Goal: Ask a question

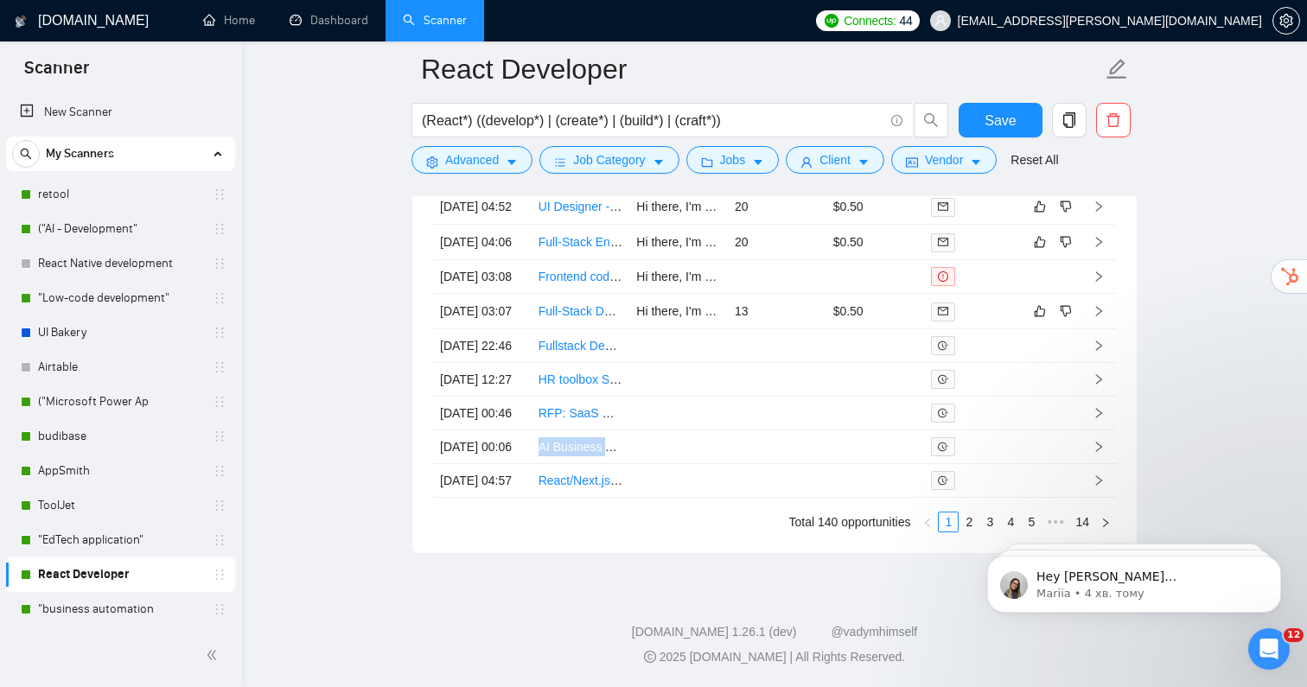
scroll to position [87, 0]
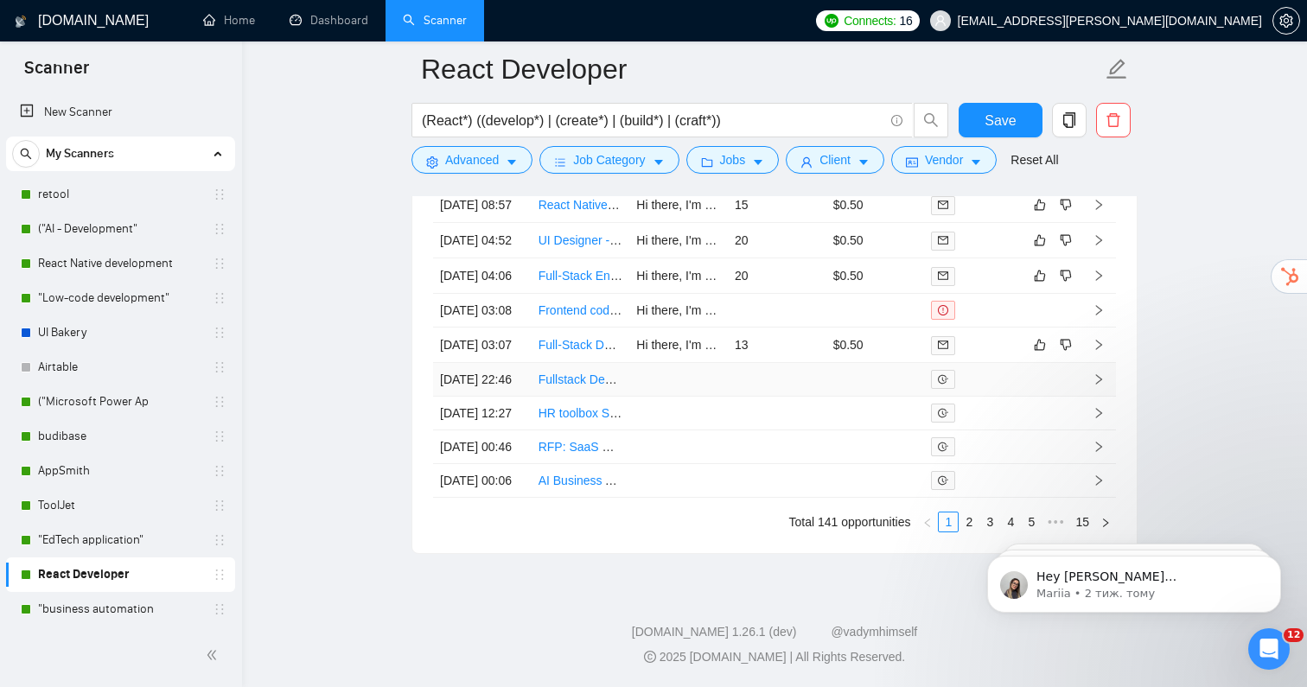
scroll to position [4269, 0]
click at [966, 525] on link "2" at bounding box center [969, 522] width 19 height 19
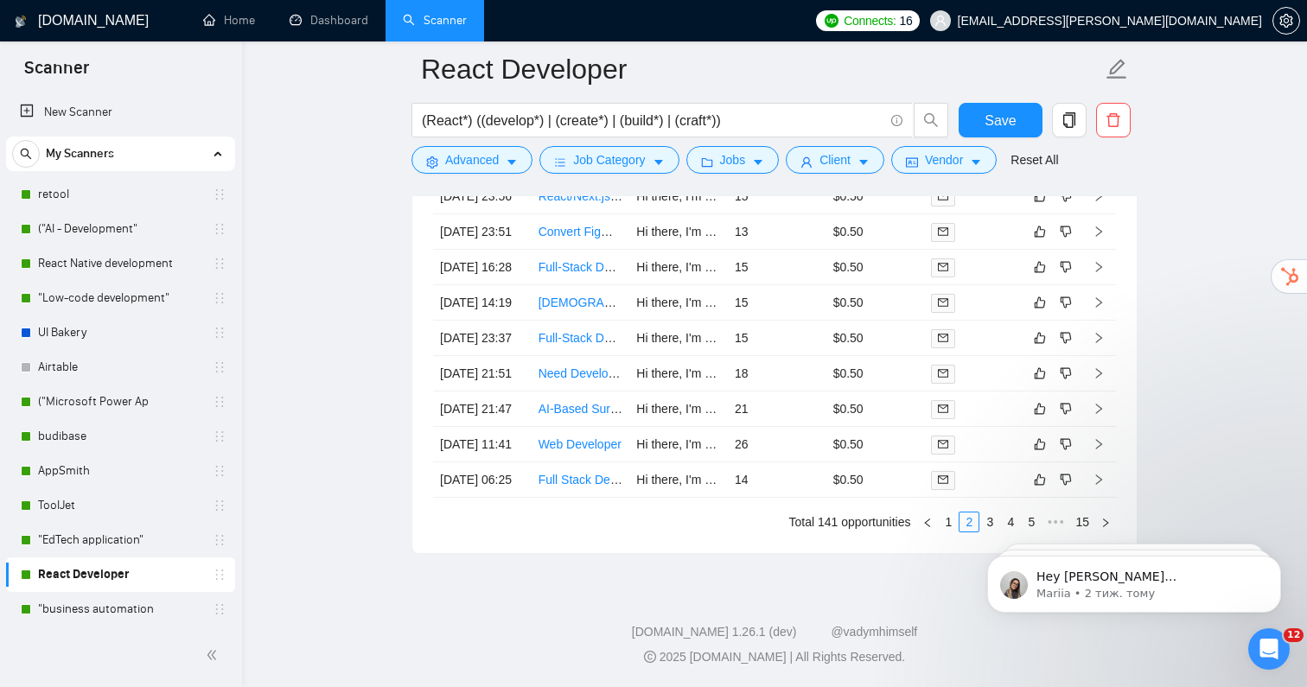
click at [983, 520] on html "Hey [PERSON_NAME][EMAIL_ADDRESS][DOMAIN_NAME], Looks like your Upwork agency Ak…" at bounding box center [1134, 580] width 346 height 121
click at [58, 608] on link ""business automation" at bounding box center [120, 609] width 164 height 35
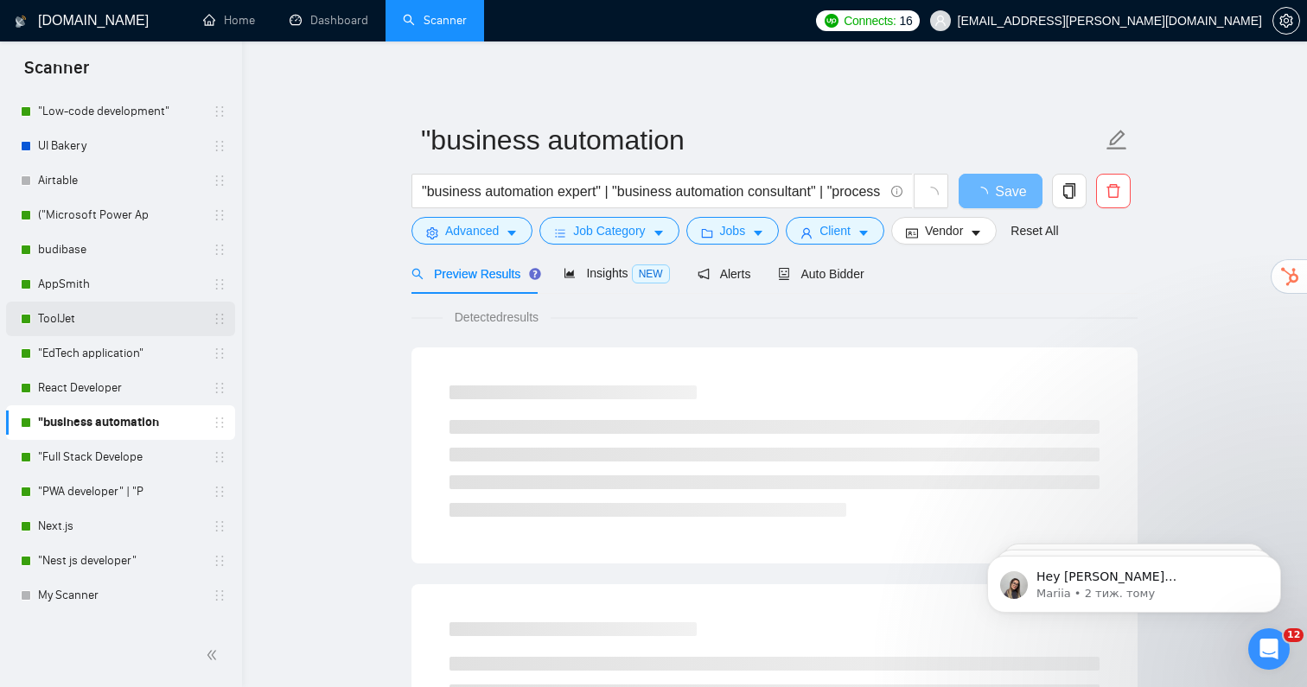
scroll to position [186, 0]
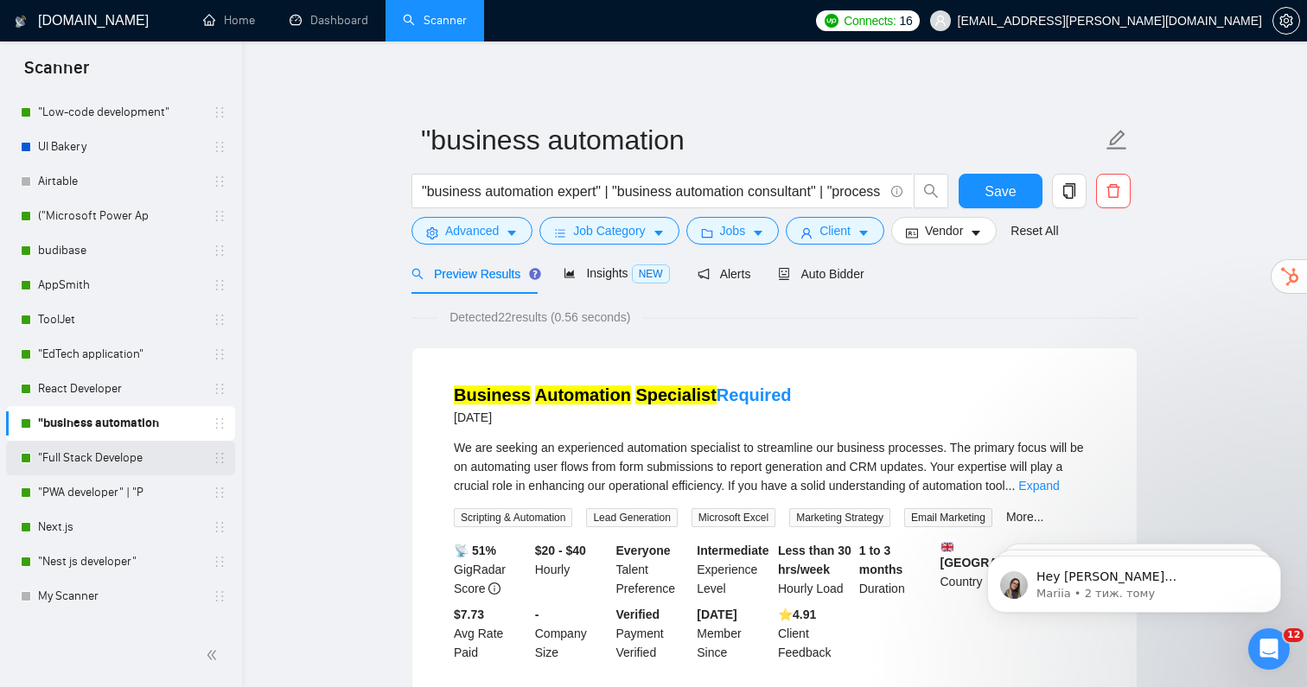
click at [137, 457] on link ""Full Stack Develope" at bounding box center [120, 458] width 164 height 35
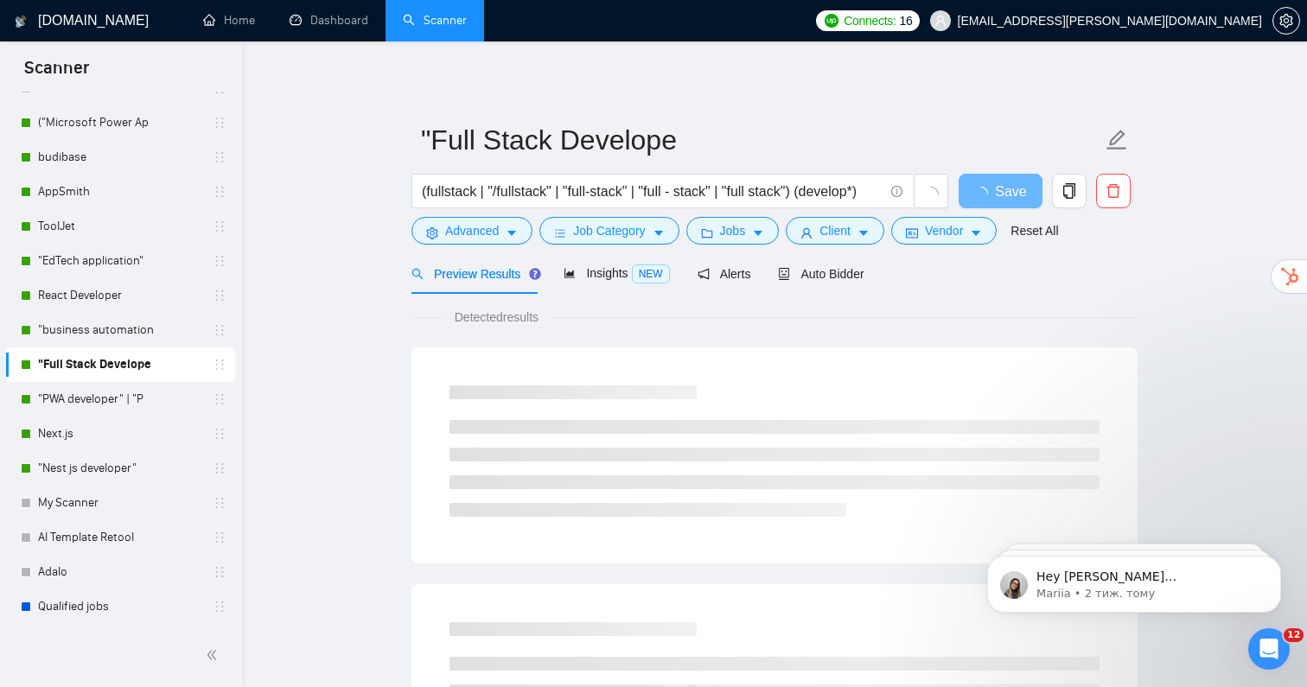
scroll to position [275, 0]
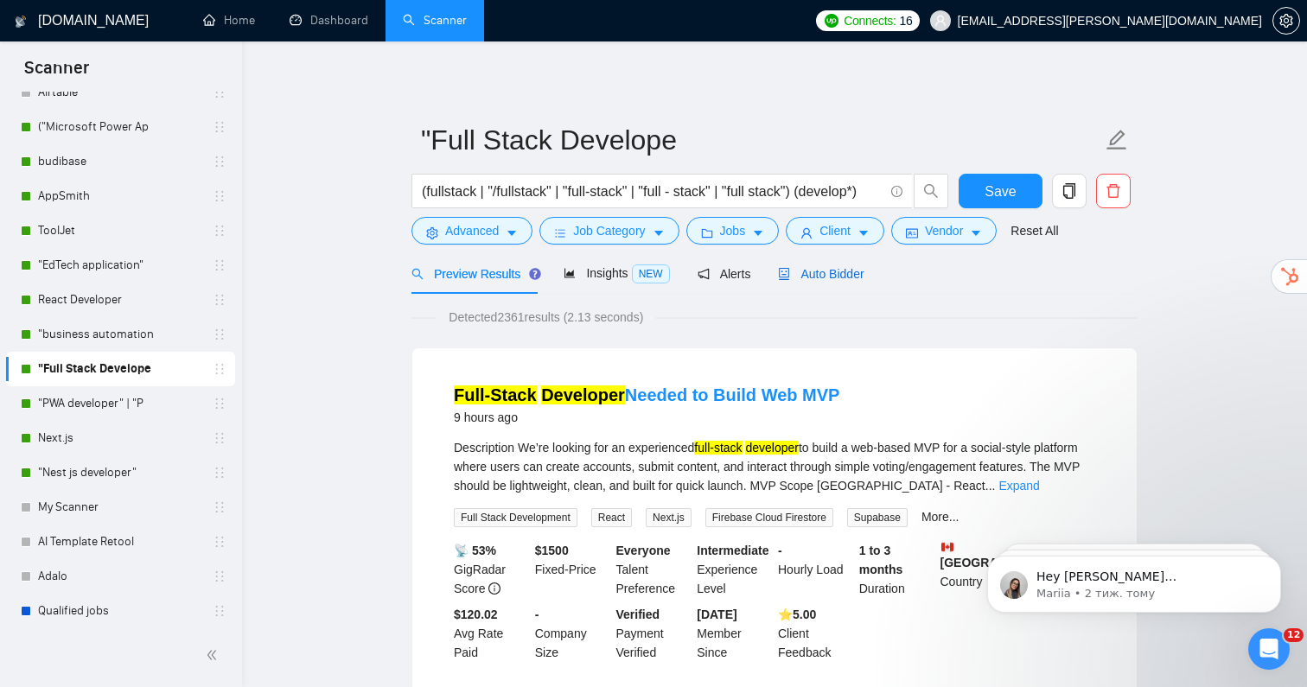
click at [822, 268] on span "Auto Bidder" at bounding box center [821, 274] width 86 height 14
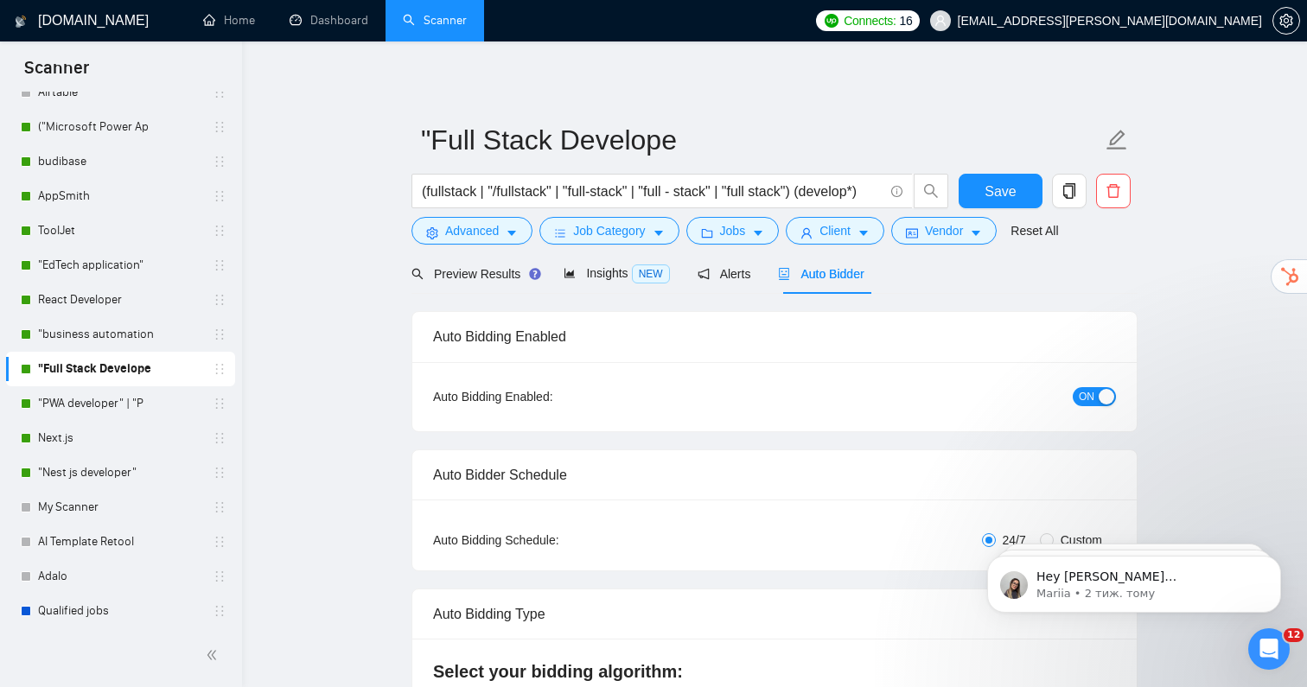
radio input "false"
radio input "true"
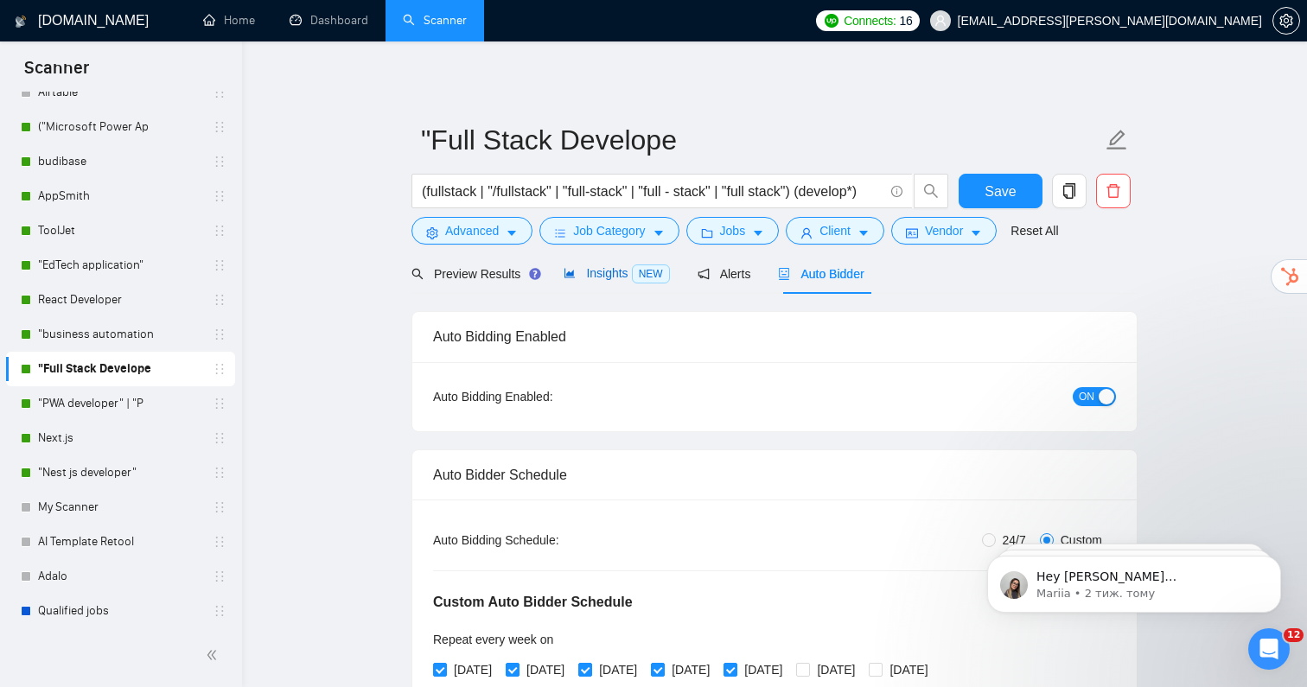
click at [616, 279] on span "Insights NEW" at bounding box center [616, 273] width 105 height 14
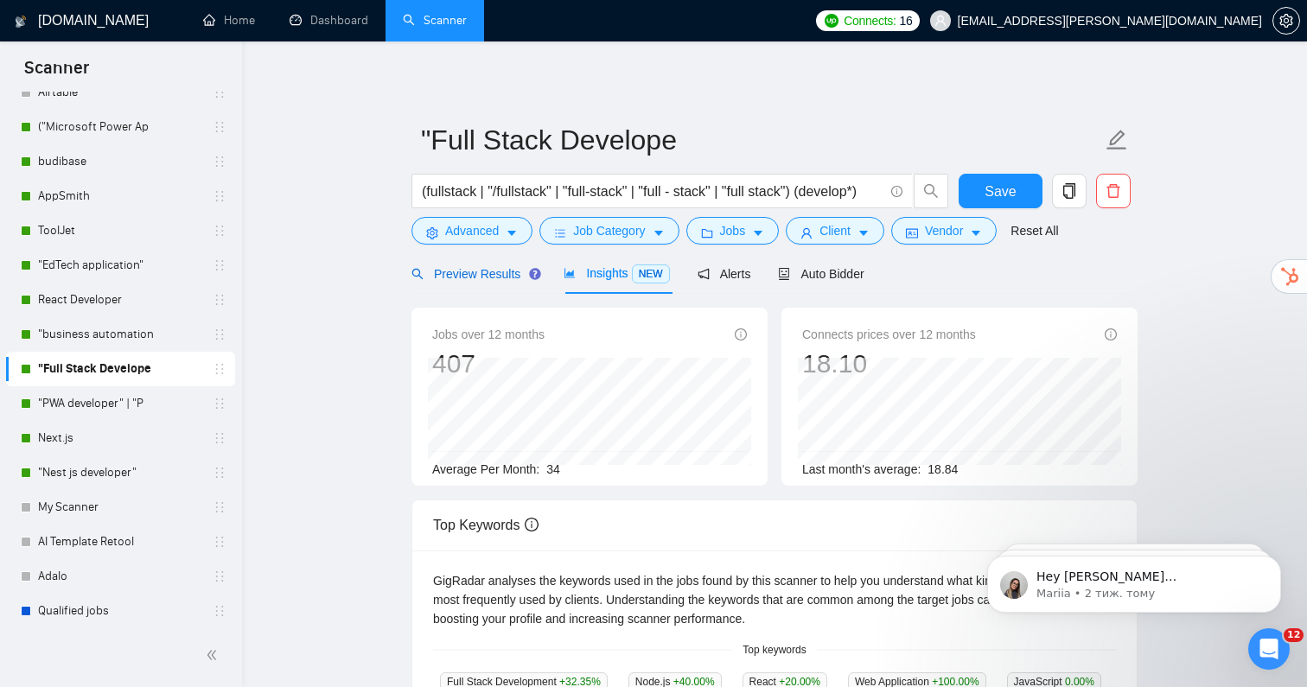
click at [488, 272] on span "Preview Results" at bounding box center [474, 274] width 125 height 14
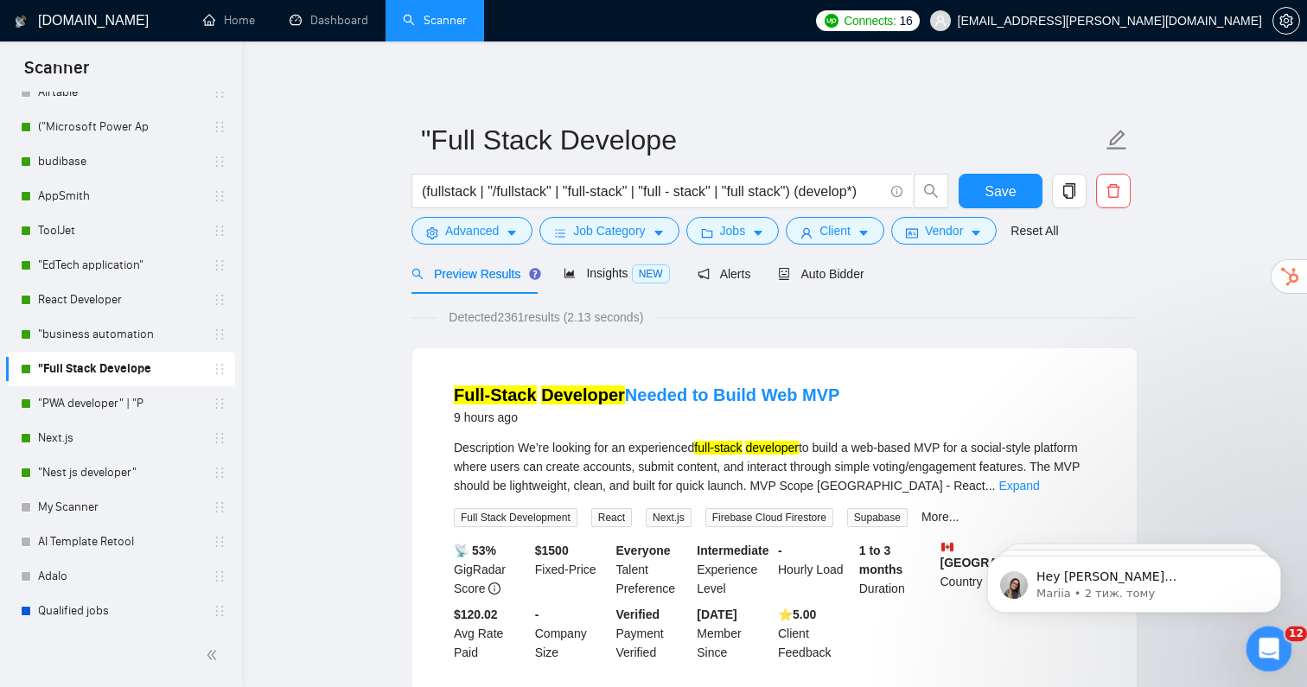
click at [1268, 637] on icon "Відкрити програму для спілкування Intercom" at bounding box center [1267, 647] width 29 height 29
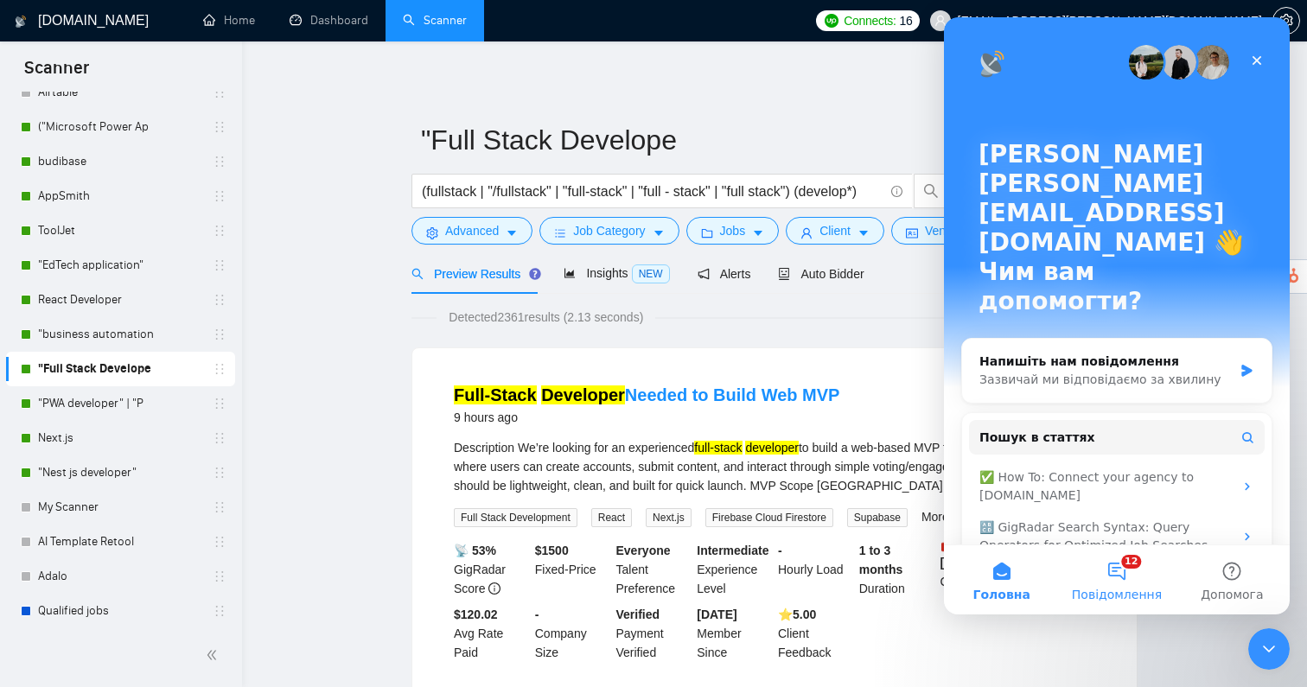
click at [1112, 582] on button "12 Повідомлення" at bounding box center [1116, 580] width 115 height 69
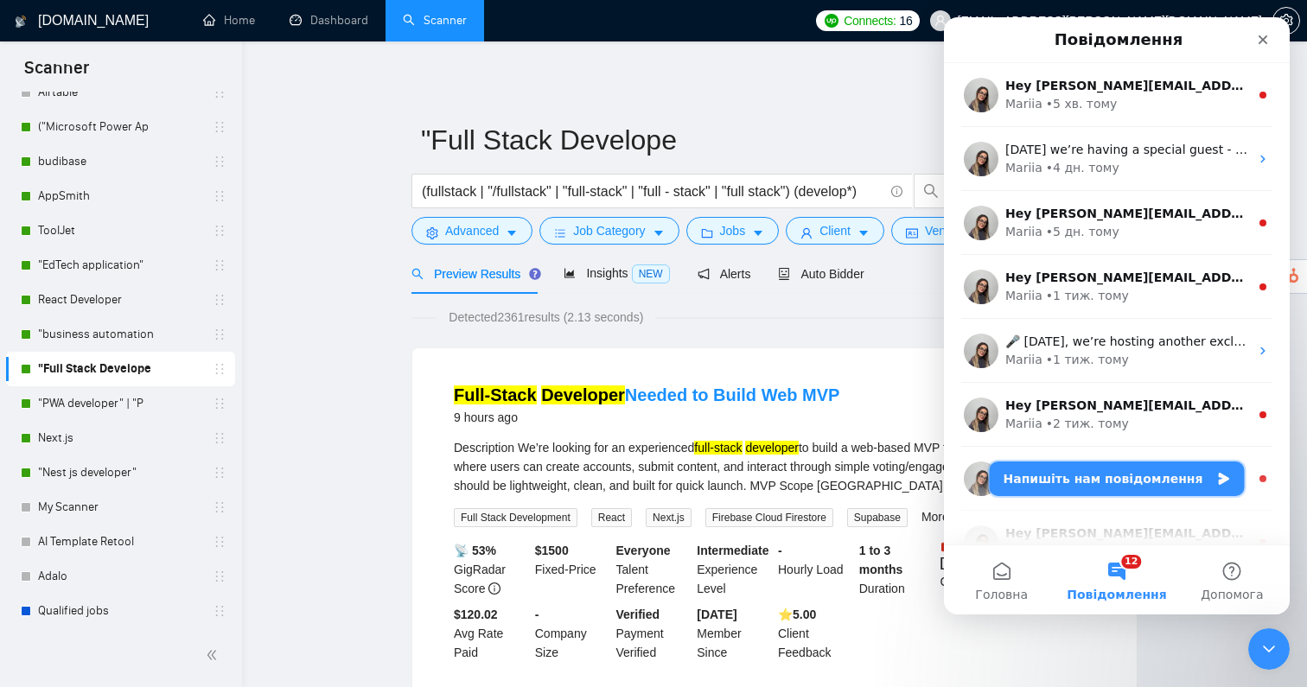
click at [1067, 489] on button "Напишіть нам повідомлення" at bounding box center [1117, 479] width 255 height 35
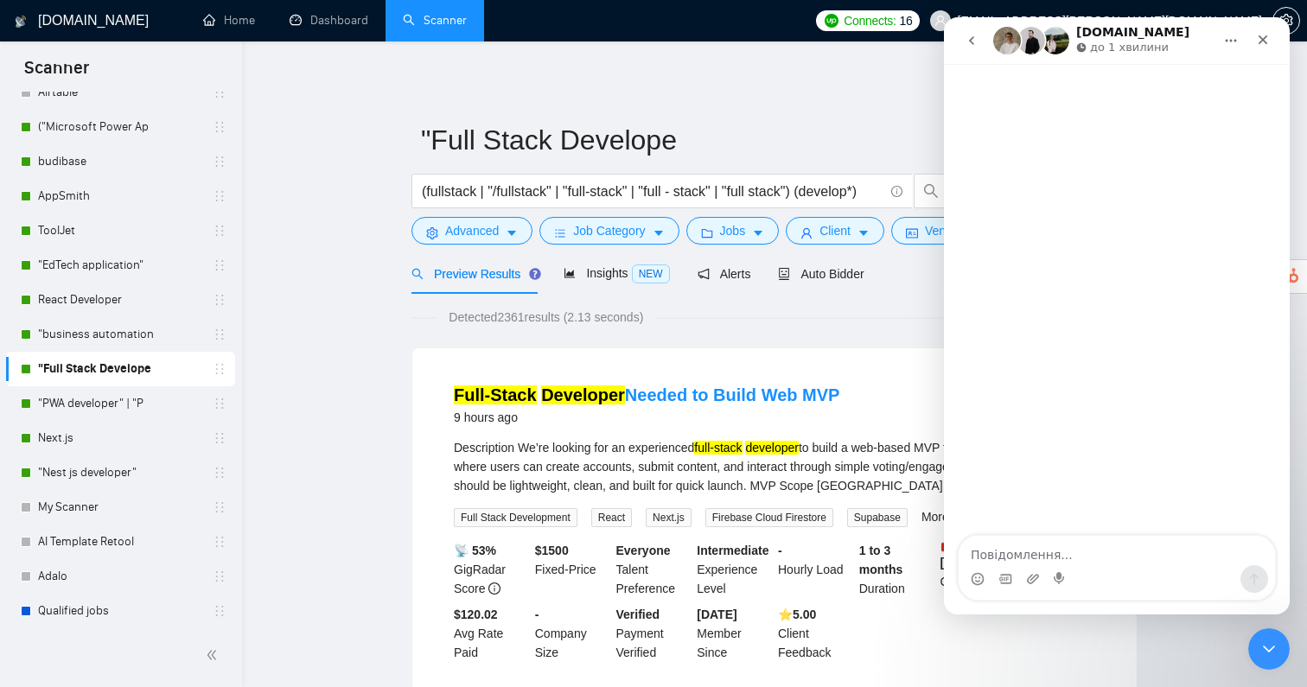
click at [1028, 553] on textarea "Повідомлення..." at bounding box center [1117, 550] width 316 height 29
type textarea "hi guys, where i can see the stats here?"
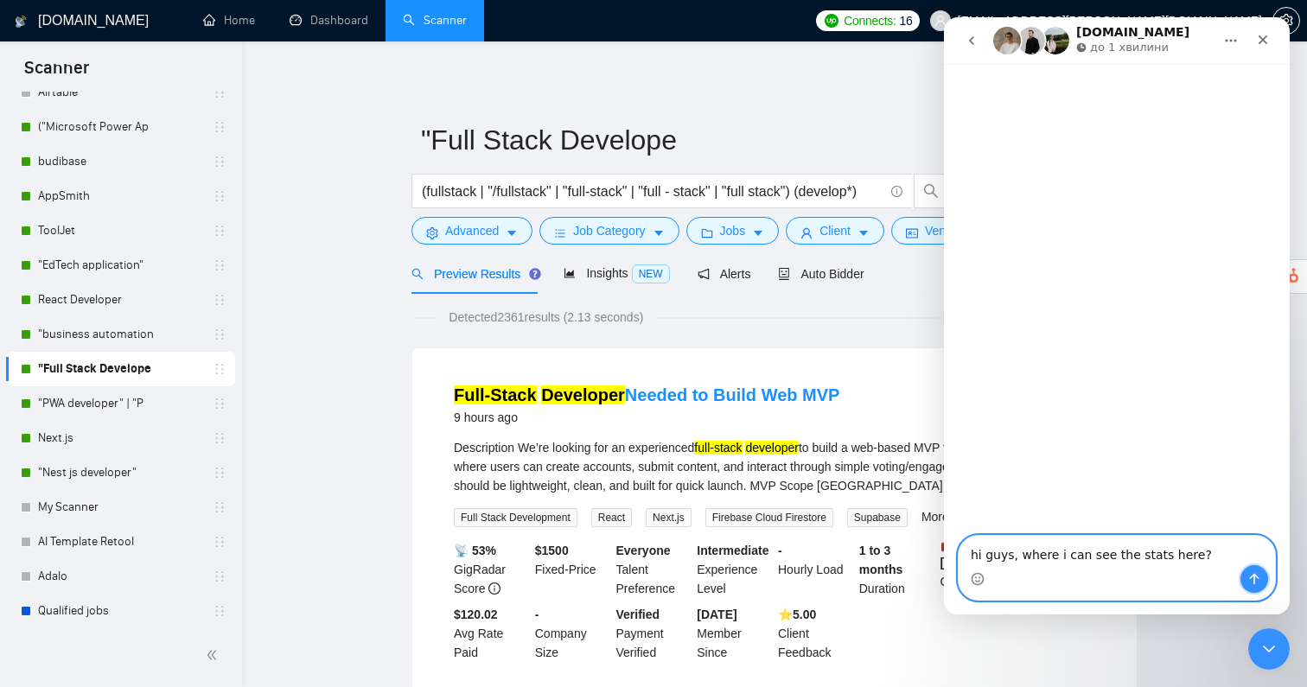
click at [1258, 578] on icon "Надіслати повідомлення…" at bounding box center [1255, 579] width 14 height 14
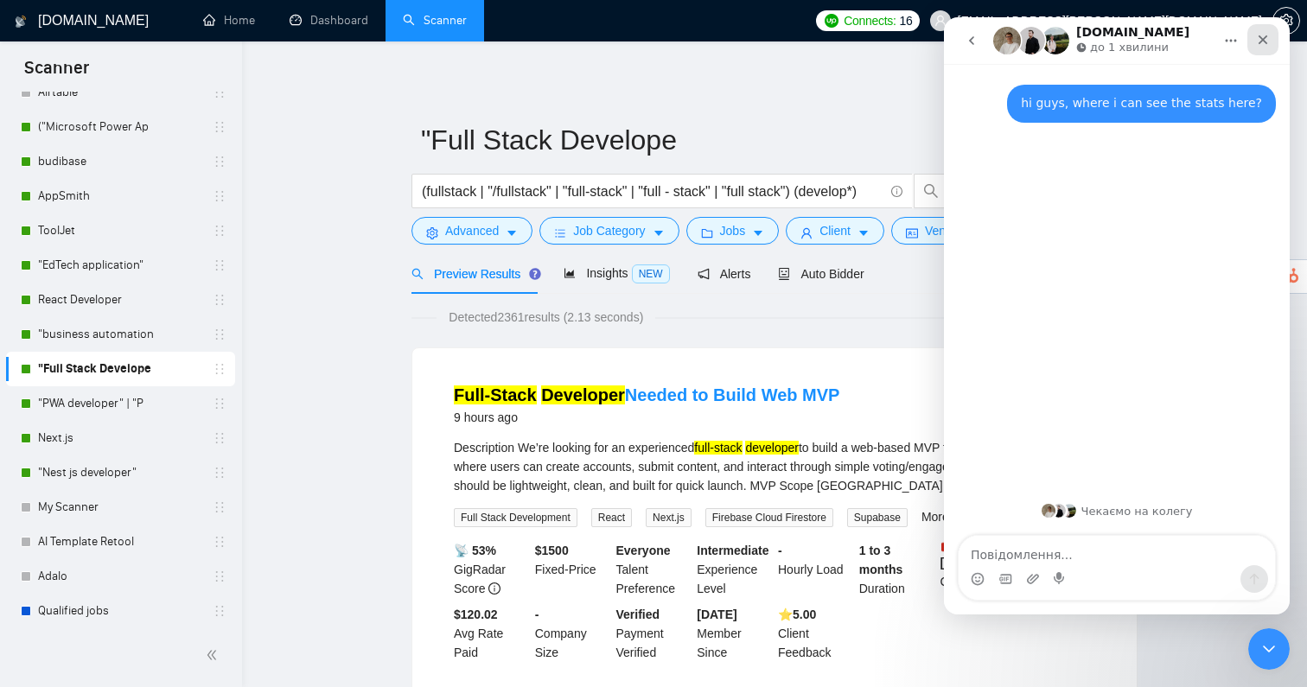
click at [1257, 48] on div "Закрити" at bounding box center [1263, 39] width 31 height 31
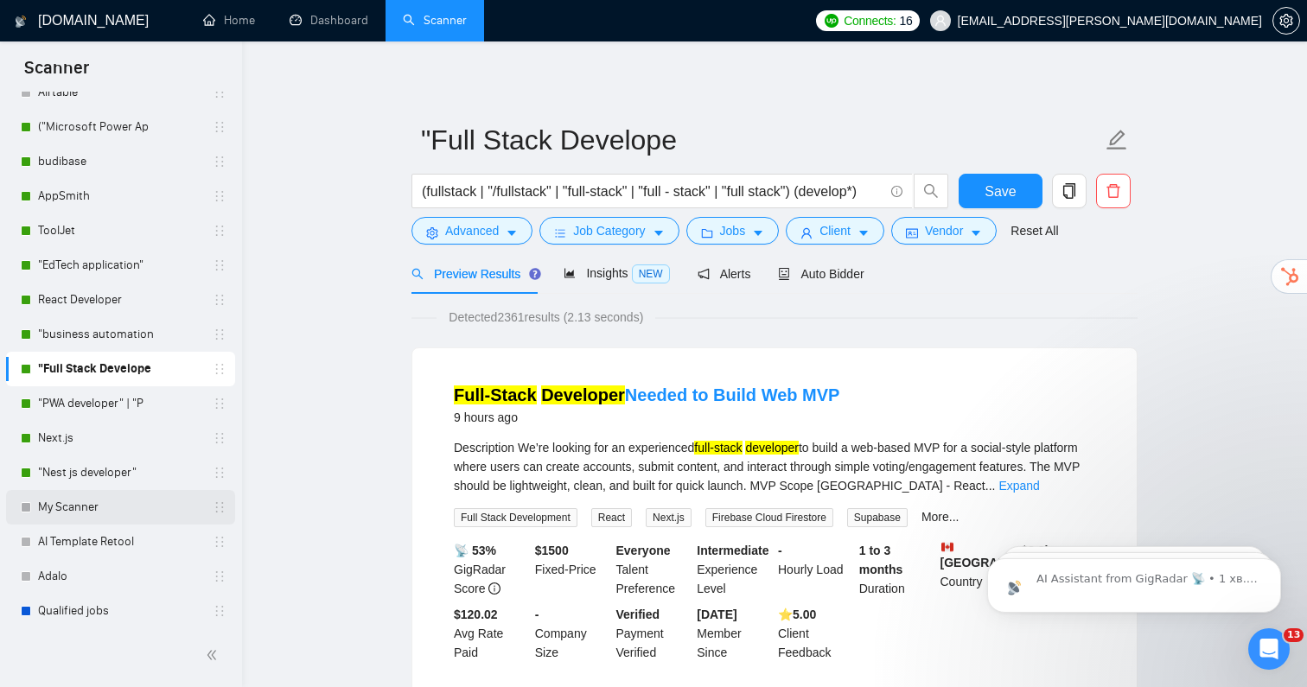
scroll to position [279, 0]
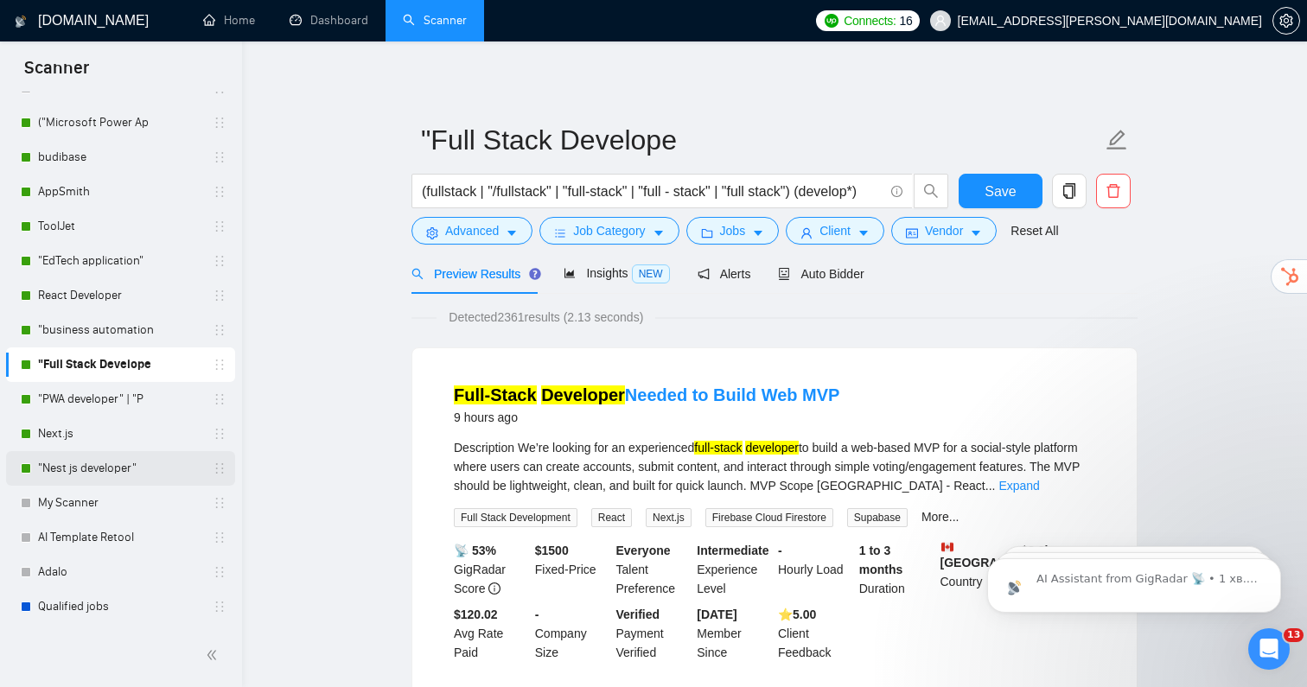
click at [105, 482] on link ""Nest js developer"" at bounding box center [120, 468] width 164 height 35
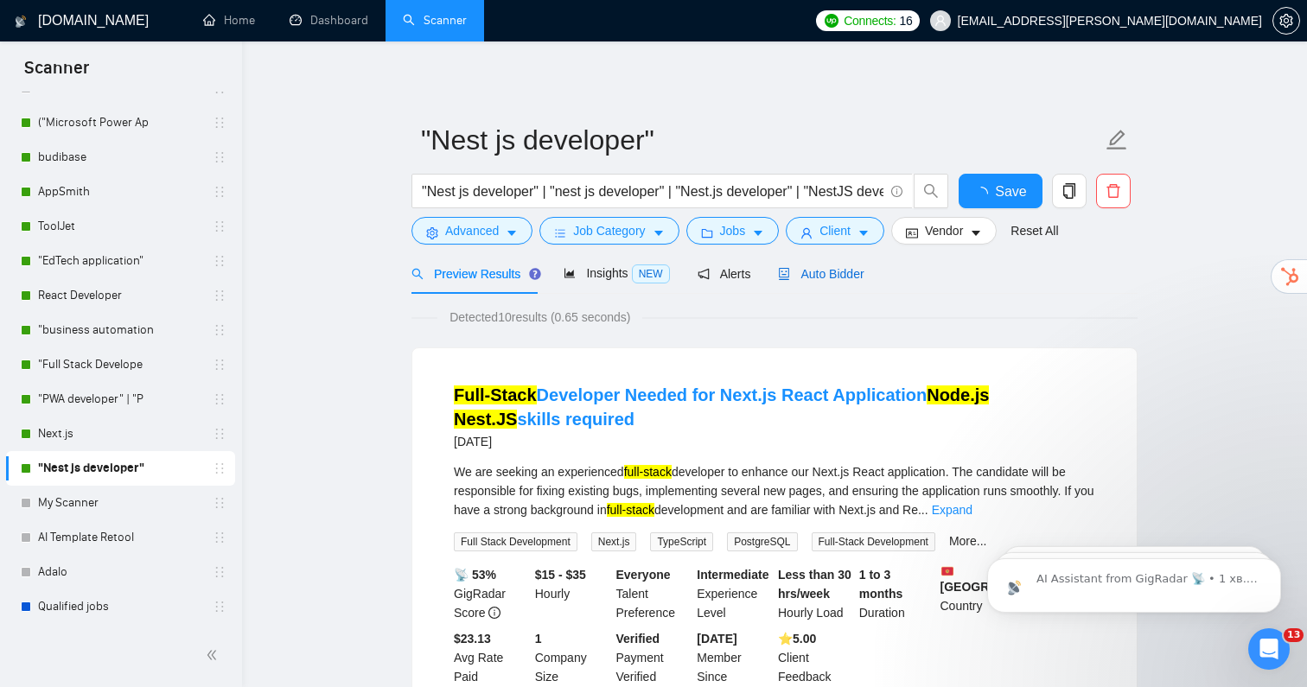
click at [819, 275] on span "Auto Bidder" at bounding box center [821, 274] width 86 height 14
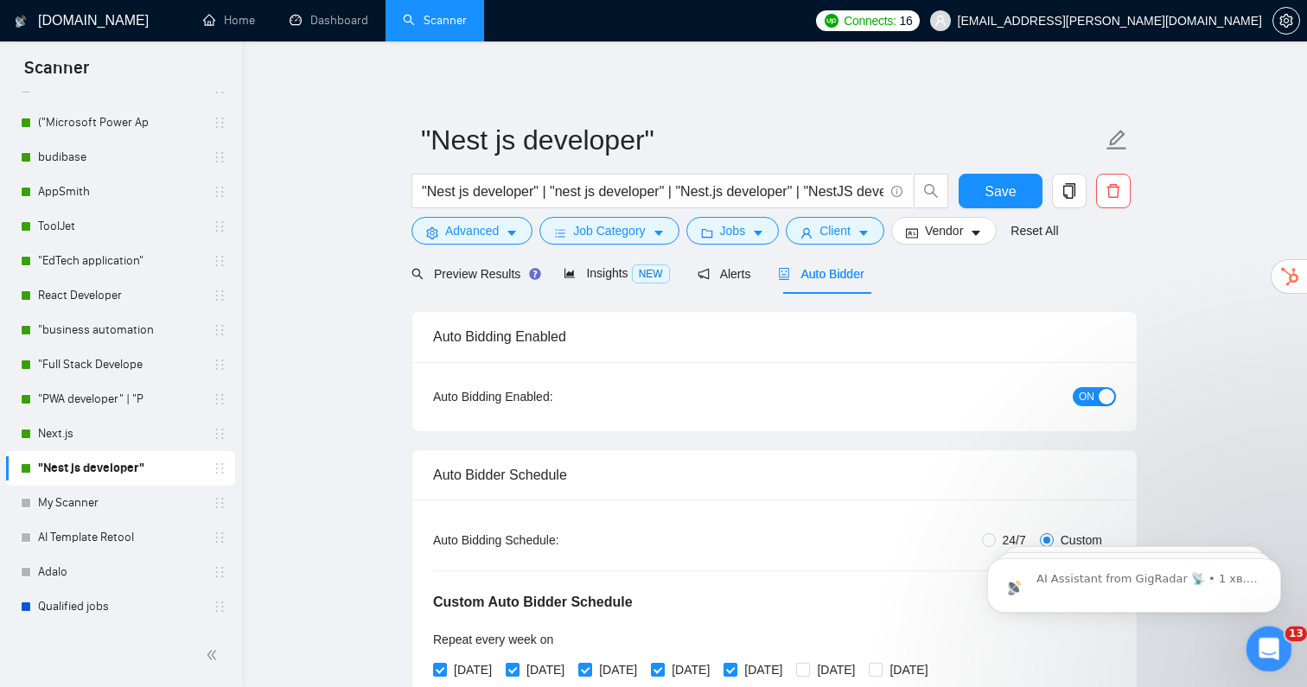
click at [1268, 652] on icon "Відкрити програму для спілкування Intercom" at bounding box center [1267, 647] width 29 height 29
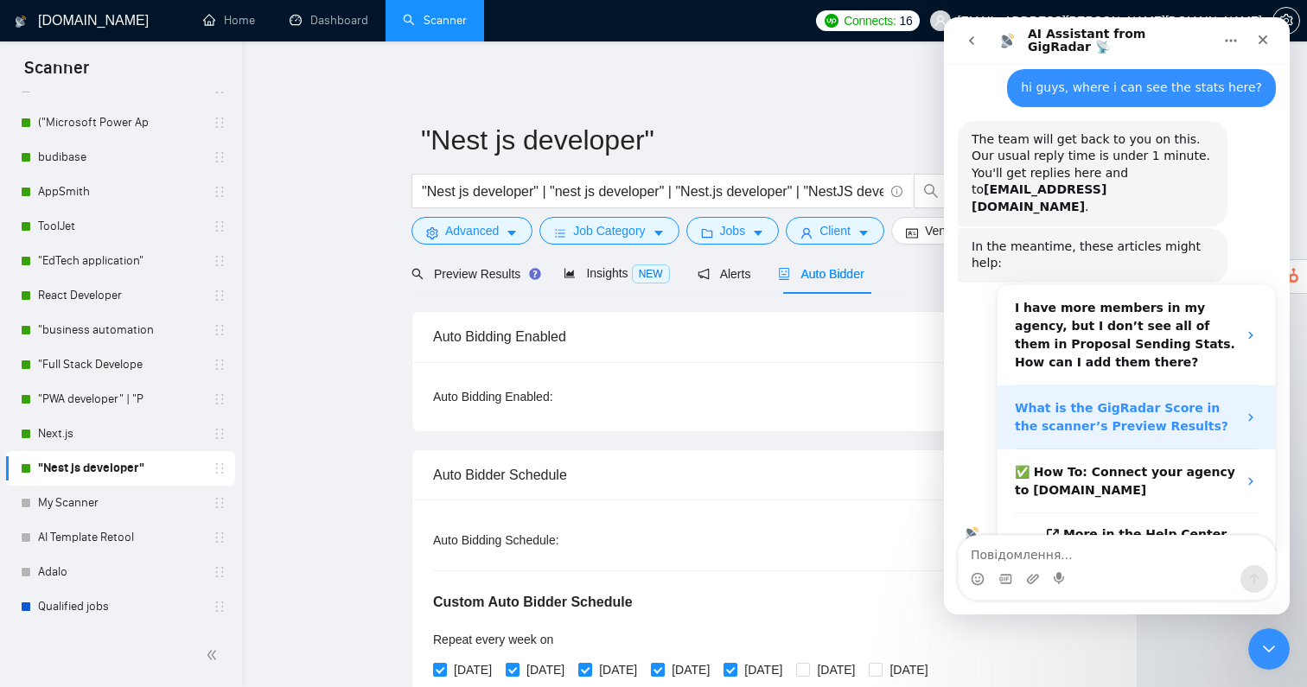
scroll to position [21, 0]
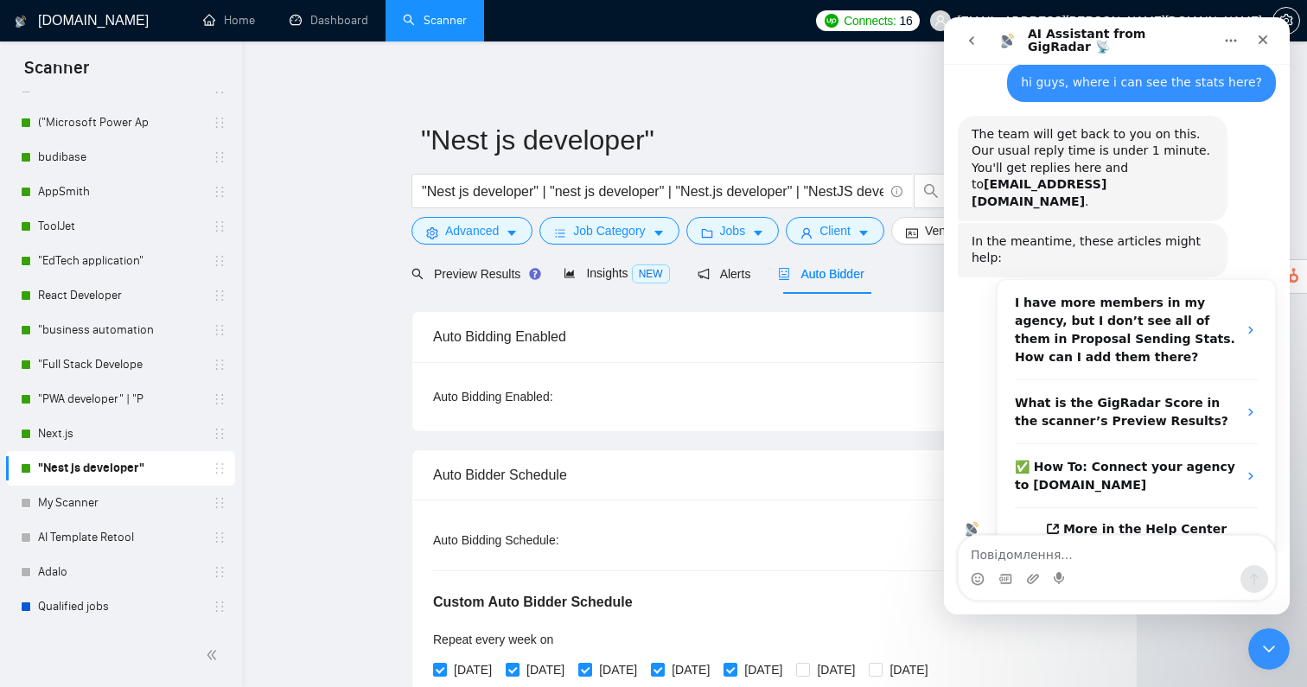
click at [1024, 554] on textarea "Повідомлення..." at bounding box center [1117, 550] width 316 height 29
type textarea "where i can see reply rate or smth like that?"
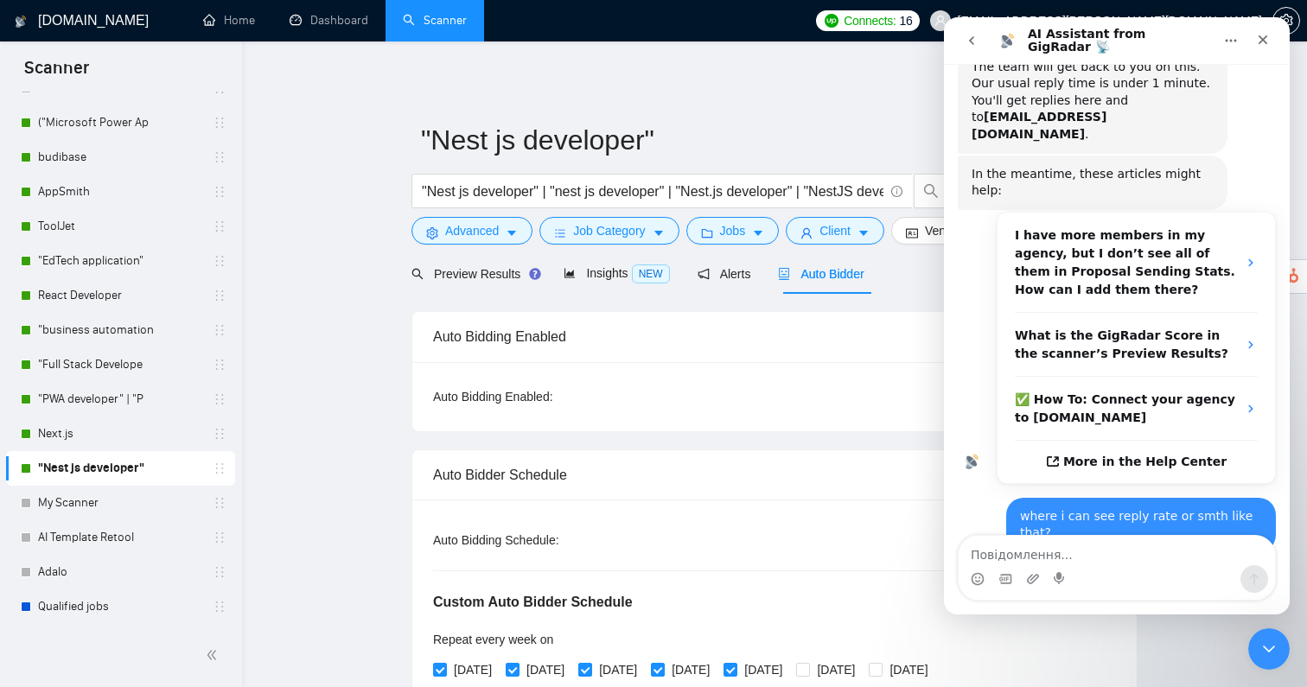
scroll to position [89, 0]
